Goal: Information Seeking & Learning: Learn about a topic

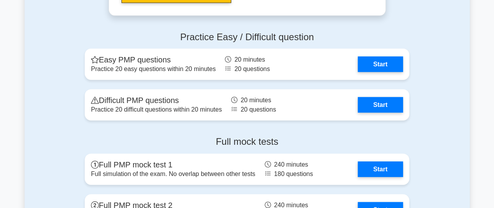
scroll to position [859, 0]
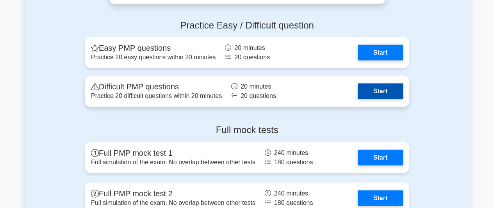
click at [357, 94] on link "Start" at bounding box center [379, 92] width 45 height 16
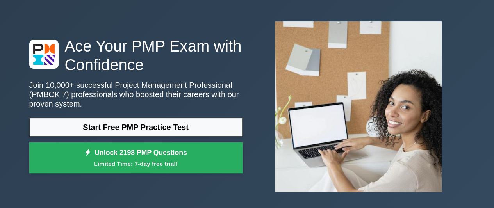
scroll to position [0, 0]
